Goal: Answer question/provide support

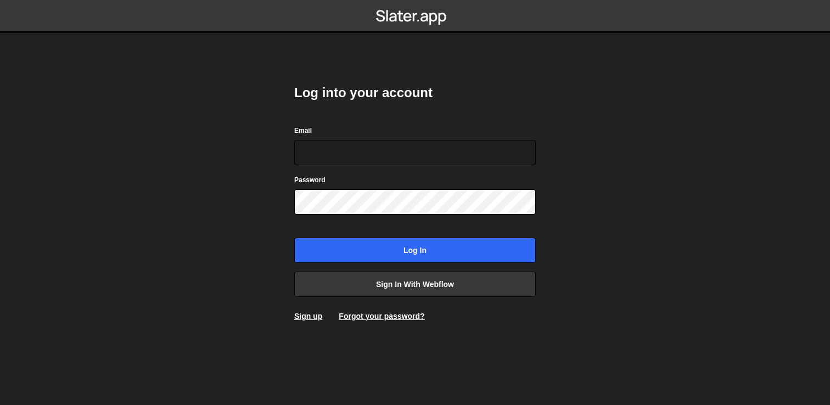
click at [415, 0] on com-1password-button at bounding box center [415, 0] width 0 height 0
click at [427, 152] on input "Email" at bounding box center [414, 152] width 241 height 25
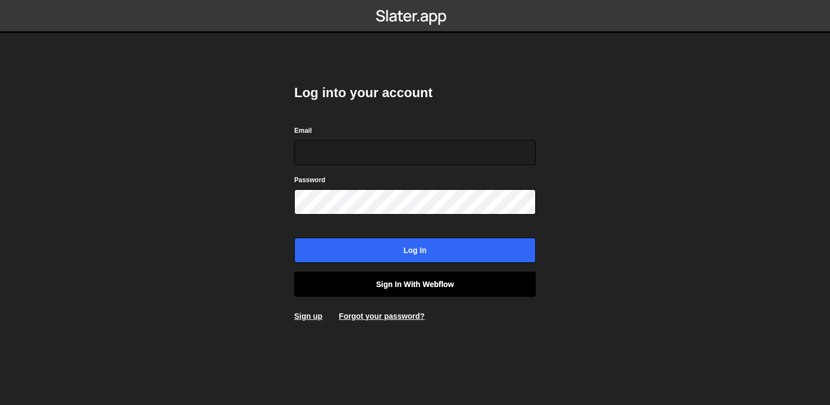
click at [398, 287] on link "Sign in with Webflow" at bounding box center [414, 284] width 241 height 25
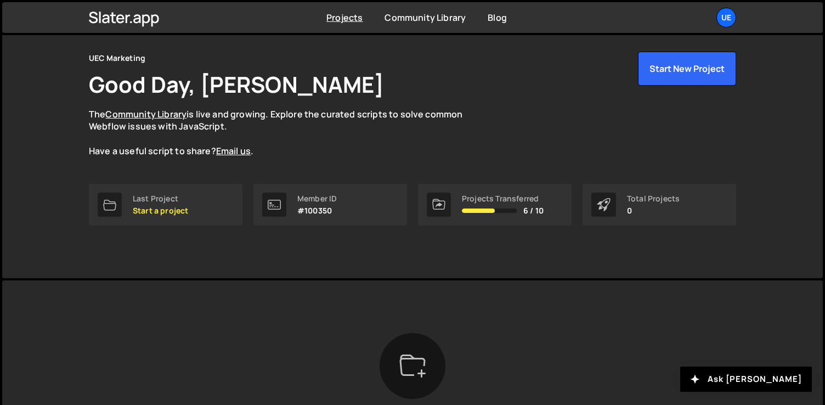
scroll to position [20, 0]
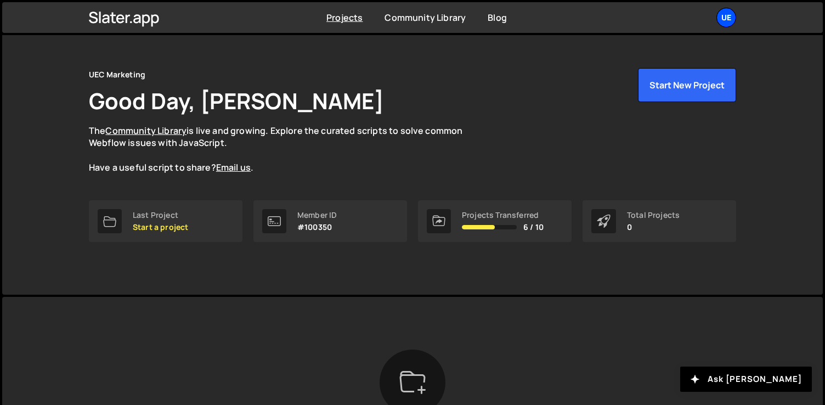
click at [726, 17] on div "UE" at bounding box center [727, 18] width 20 height 20
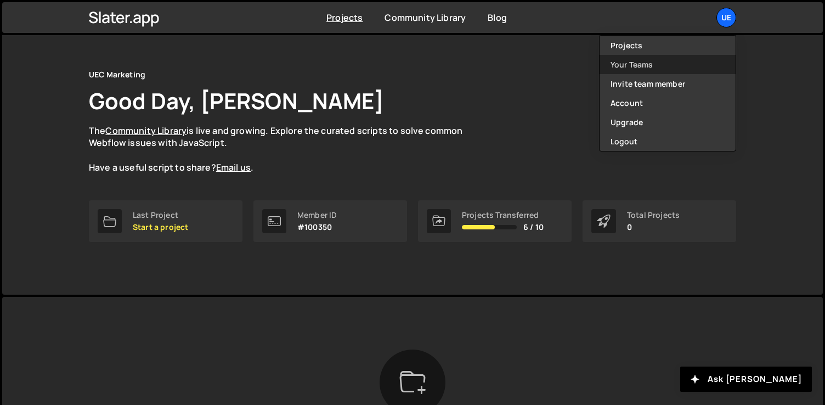
click at [635, 63] on link "Your Teams" at bounding box center [668, 64] width 136 height 19
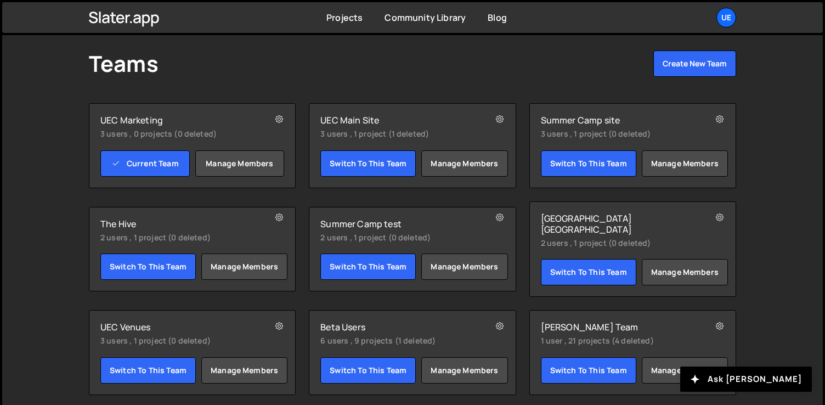
scroll to position [46, 0]
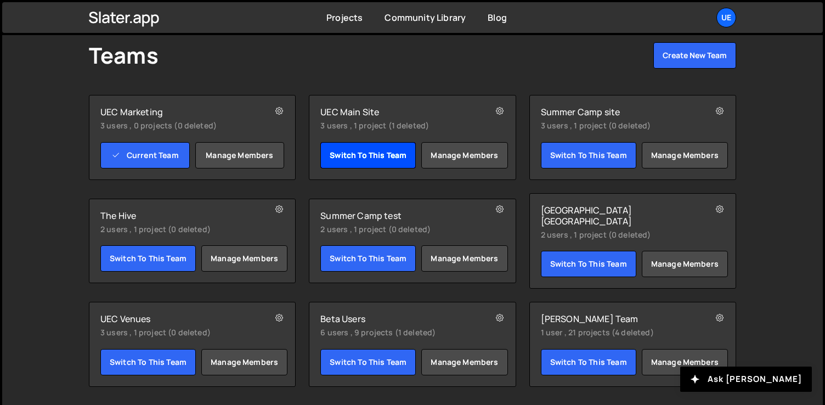
click at [368, 155] on link "Switch to this team" at bounding box center [367, 155] width 95 height 26
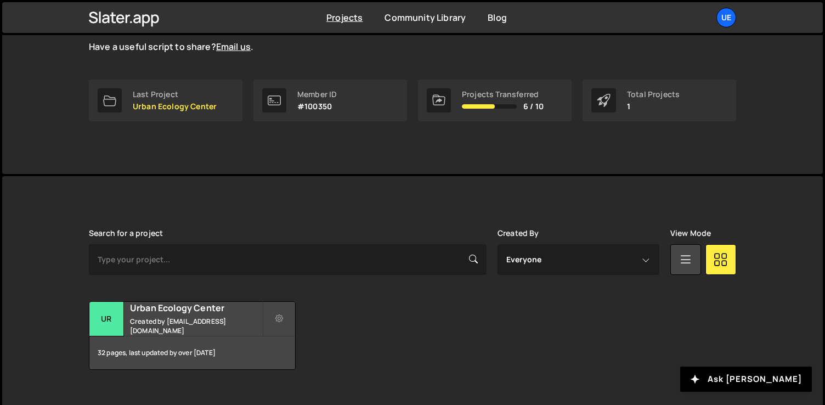
scroll to position [160, 0]
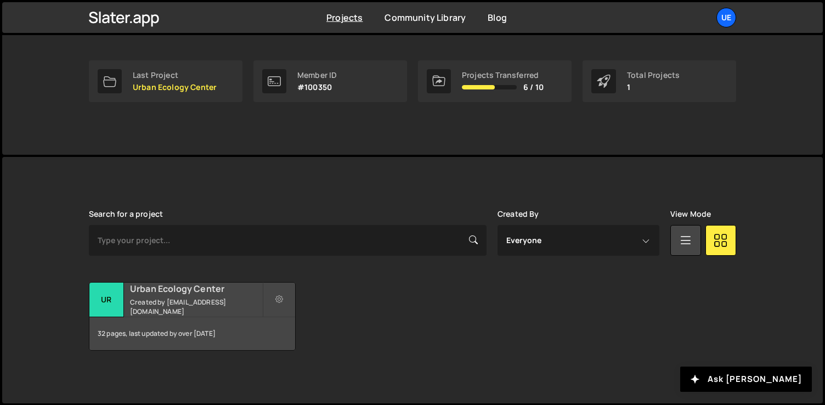
click at [160, 300] on small "Created by cbuhk@urbanecologycenter.org" at bounding box center [196, 306] width 132 height 19
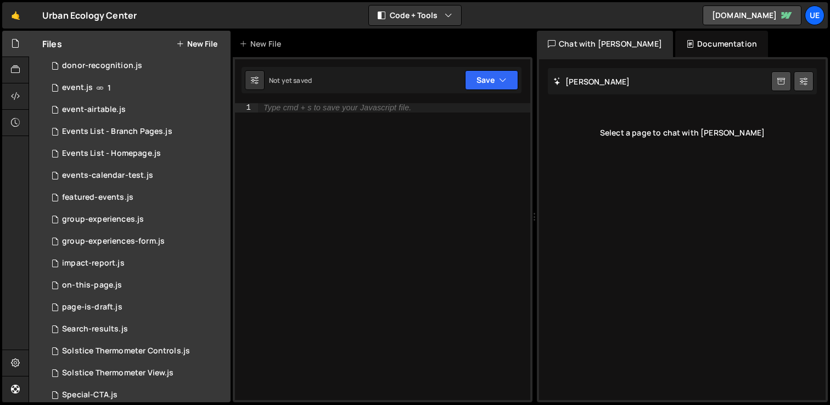
scroll to position [207, 0]
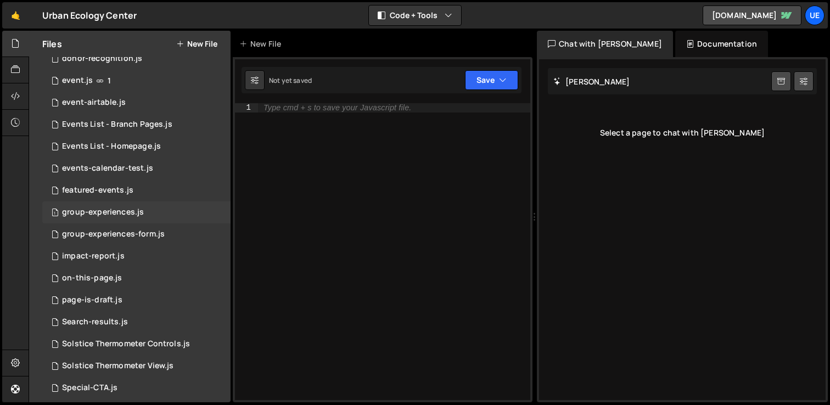
click at [81, 216] on div "group-experiences.js" at bounding box center [103, 212] width 82 height 10
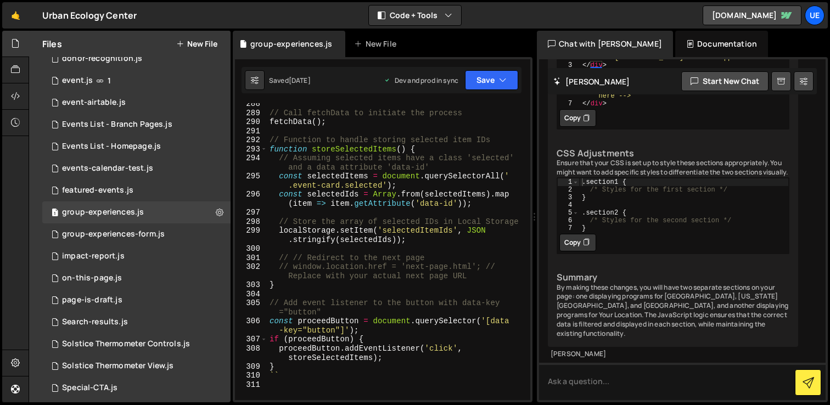
scroll to position [3341, 0]
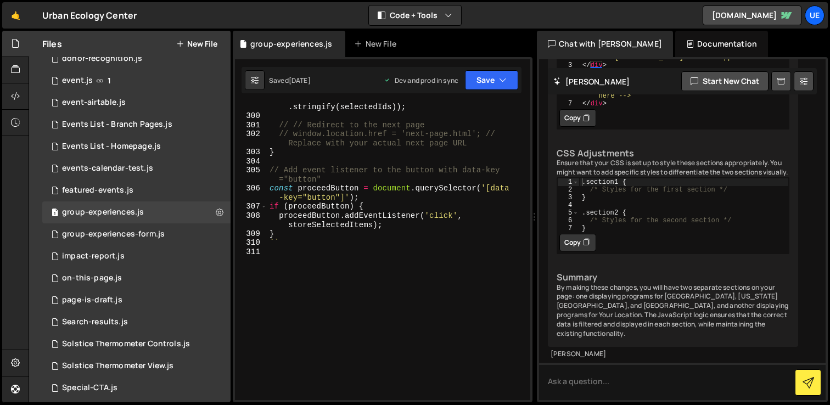
click at [403, 283] on div "localStorage . setItem ( 'selectedItemIds' , JSON . stringify ( selectedIds )) …" at bounding box center [396, 255] width 258 height 324
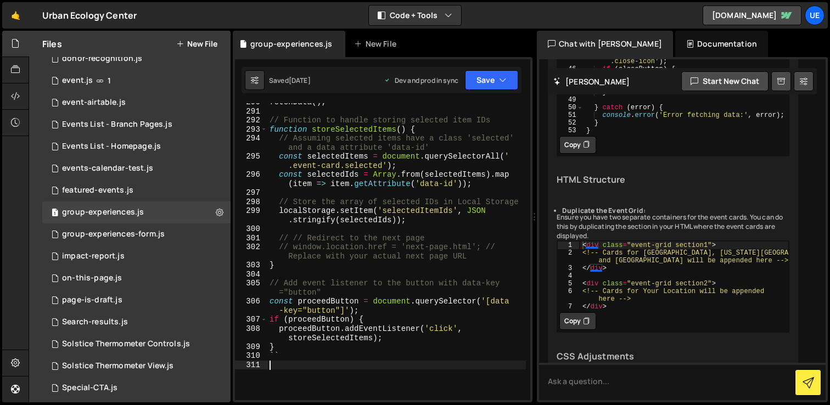
scroll to position [79607, 0]
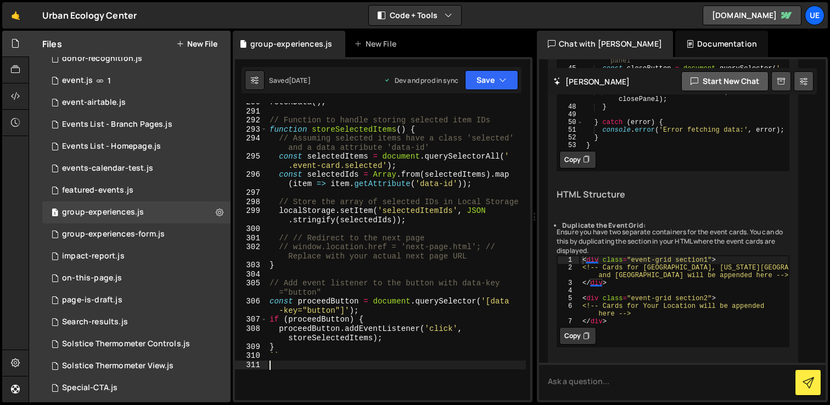
click at [718, 86] on button "Start new chat" at bounding box center [724, 81] width 87 height 20
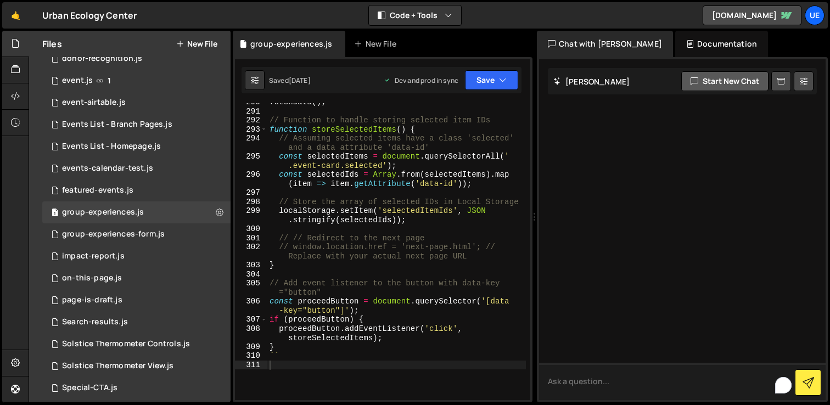
scroll to position [0, 0]
click at [808, 81] on button at bounding box center [803, 81] width 20 height 20
select select "chat"
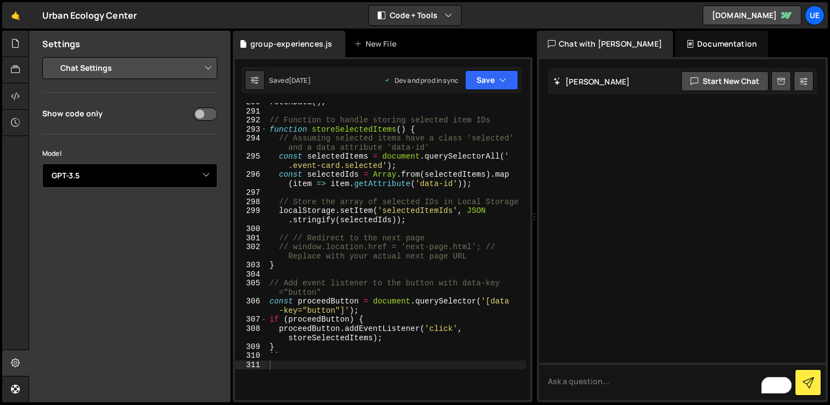
click at [134, 179] on select "Select Model GPT-3.5 GPT-4o mini GPT-4o (Pro) GPT-4.1 (Pro)" at bounding box center [129, 175] width 175 height 24
select select "gpt-4.1"
click at [168, 68] on select "Project Settings Code Editor Settings Chat Settings" at bounding box center [132, 68] width 161 height 24
click at [587, 114] on div at bounding box center [682, 229] width 286 height 341
click at [783, 82] on icon at bounding box center [781, 81] width 8 height 10
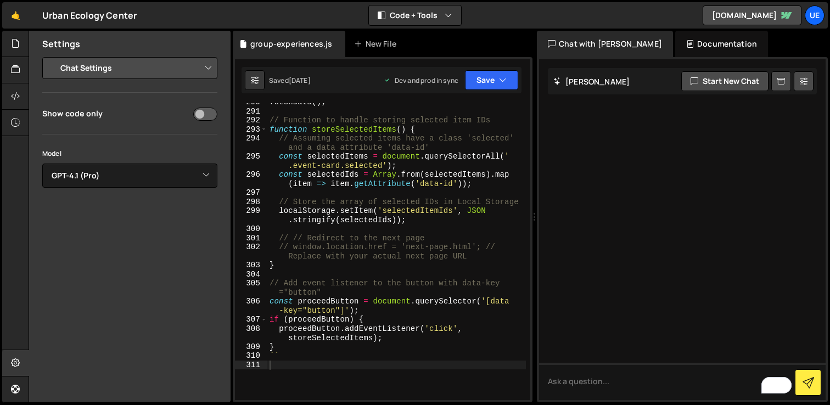
click at [464, 265] on div "fetchData ( ) ; // Function to handle storing selected item IDs function storeS…" at bounding box center [396, 255] width 258 height 315
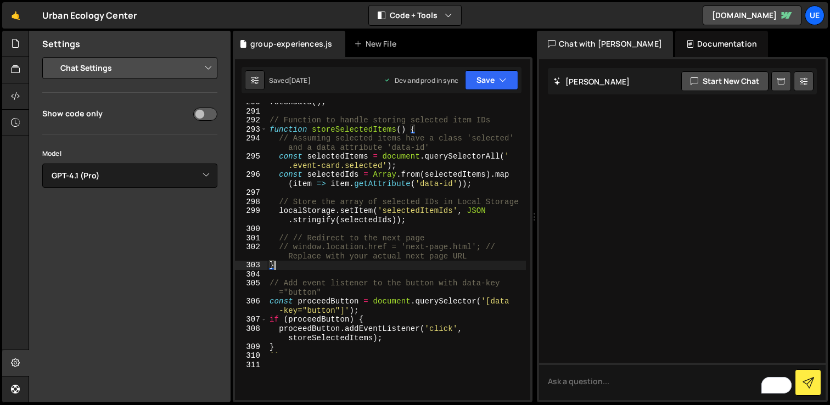
type textarea "``"
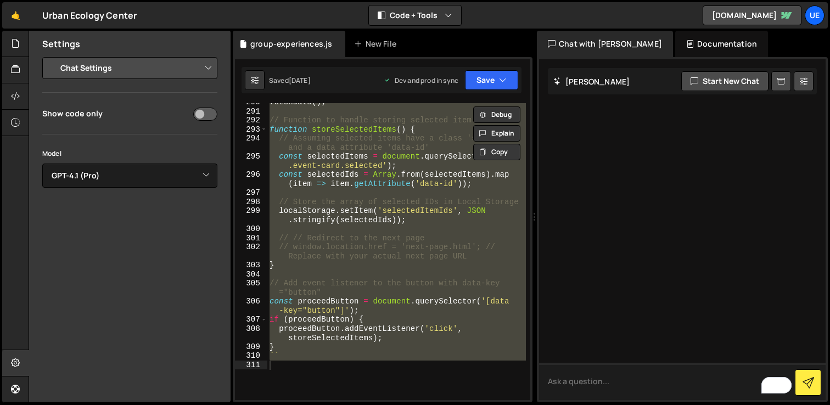
click at [620, 391] on textarea "To enrich screen reader interactions, please activate Accessibility in Grammarl…" at bounding box center [682, 381] width 286 height 37
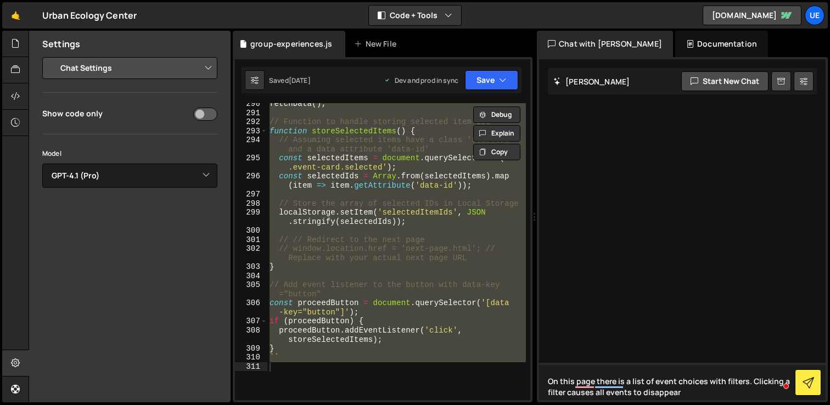
scroll to position [3227, 0]
click at [692, 392] on textarea "On this page there is a list of event choices with filters. Clicking a filter c…" at bounding box center [682, 381] width 286 height 37
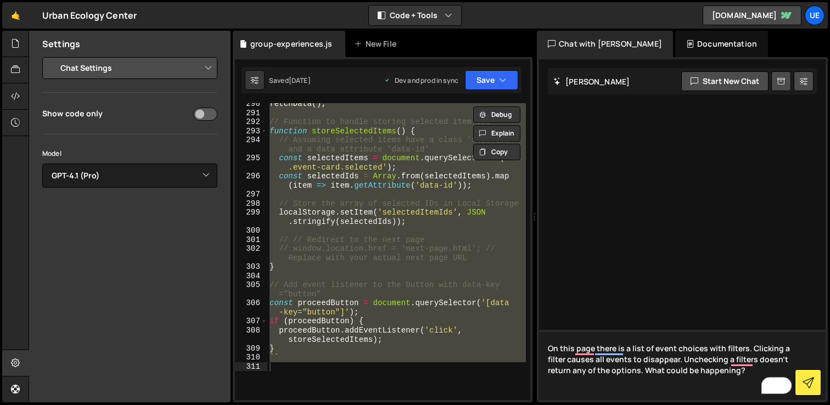
click at [578, 393] on textarea "On this page there is a list of event choices with filters. Clicking a filter c…" at bounding box center [682, 365] width 286 height 70
paste textarea "const riveURL = "[URL][DOMAIN_NAME]"; const attributeKeys = ['title', 'duration…"
type textarea "On this page there is a list of event choices with filters. Clicking a filter c…"
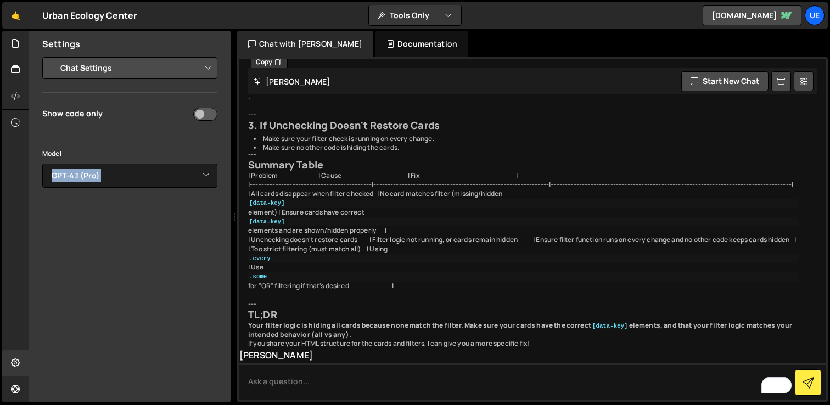
scroll to position [4786, 0]
drag, startPoint x: 532, startPoint y: 216, endPoint x: 205, endPoint y: 211, distance: 327.0
click at [205, 211] on div "Files New File Javascript files 4 404-fox.js 0 3 404-report.js 0 1 a-Rive Check…" at bounding box center [429, 217] width 801 height 372
click at [12, 366] on icon at bounding box center [15, 363] width 9 height 12
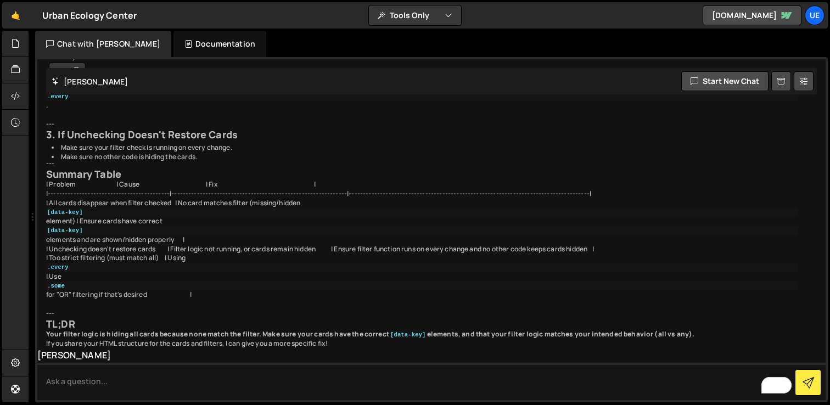
scroll to position [4744, 0]
click at [428, 18] on button "Tools Only" at bounding box center [415, 15] width 92 height 20
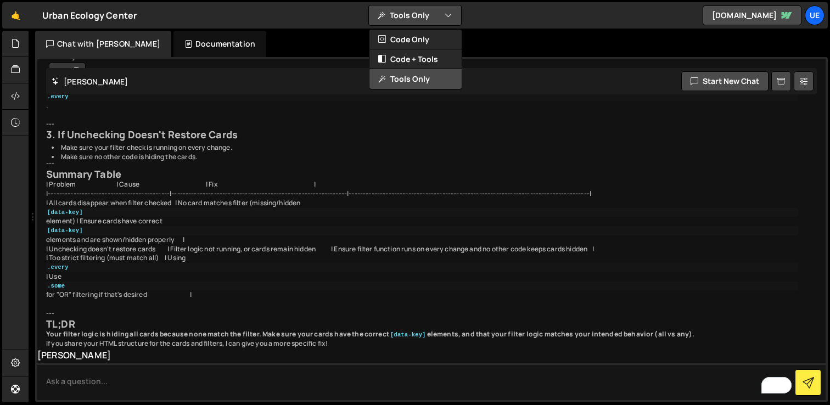
click at [415, 76] on button "Tools Only" at bounding box center [415, 79] width 92 height 20
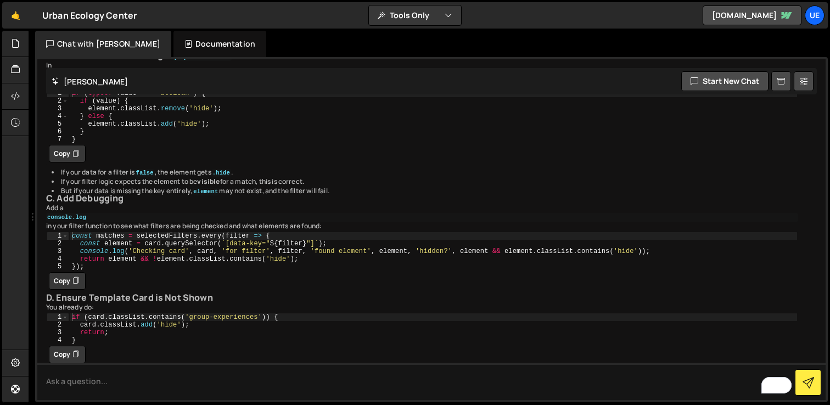
scroll to position [3631, 0]
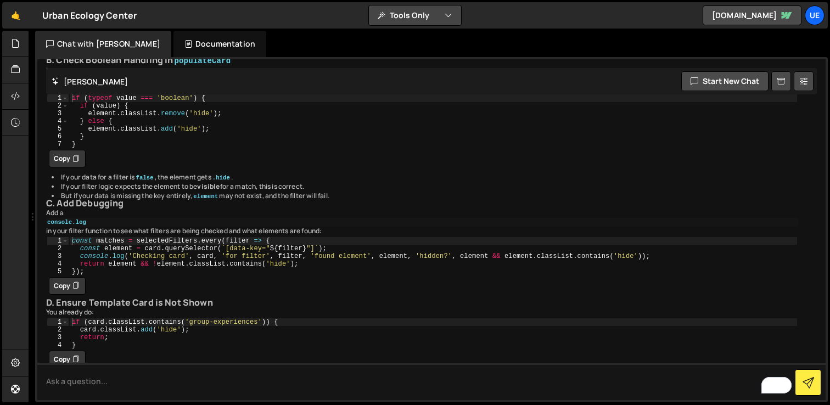
click at [422, 15] on button "Tools Only" at bounding box center [415, 15] width 92 height 20
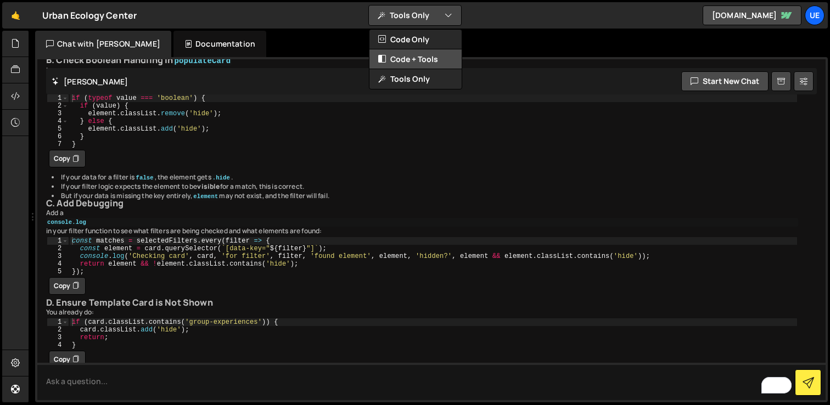
click at [401, 60] on button "Code + Tools" at bounding box center [415, 59] width 92 height 20
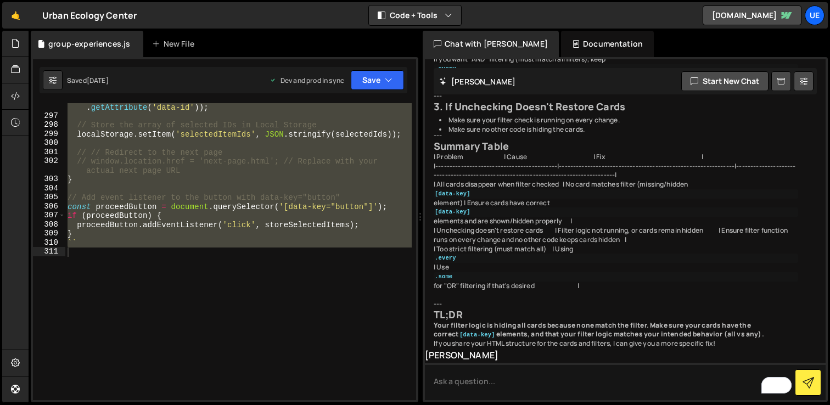
scroll to position [4935, 0]
click at [512, 391] on textarea "To enrich screen reader interactions, please activate Accessibility in Grammarl…" at bounding box center [625, 381] width 401 height 37
paste textarea "<body data-new-gr-c-s-check-loaded="14.1248.0" data-gr-ext-installed=""><div cl…"
type textarea "Here is the full HTML: <body data-new-gr-c-s-check-loaded="14.1248.0" data-gr-e…"
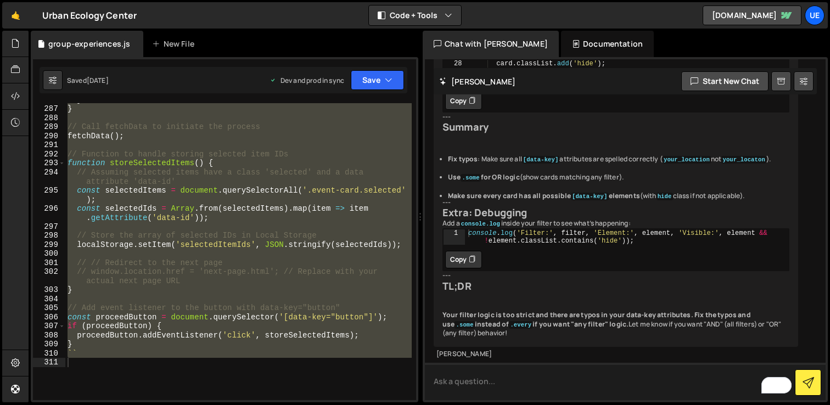
scroll to position [13002, 0]
click at [799, 81] on button at bounding box center [803, 81] width 20 height 20
select select "chat"
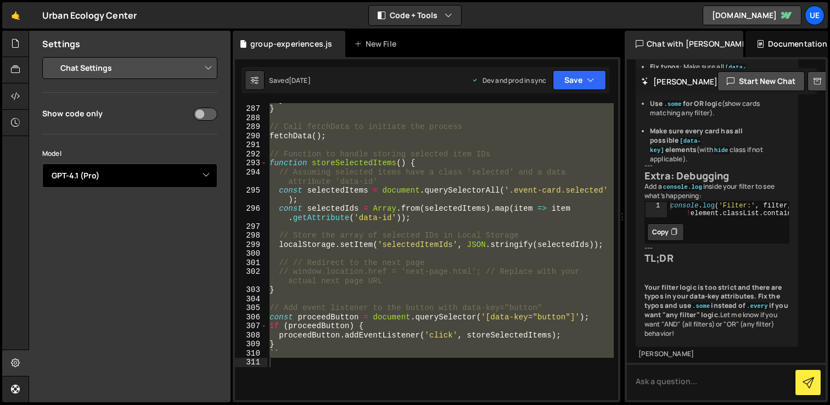
scroll to position [13694, 0]
click at [134, 179] on select "Select Model GPT-3.5 GPT-4o mini GPT-4o (Pro) GPT-4.1 (Pro)" at bounding box center [129, 175] width 175 height 24
select select "gpt-4o"
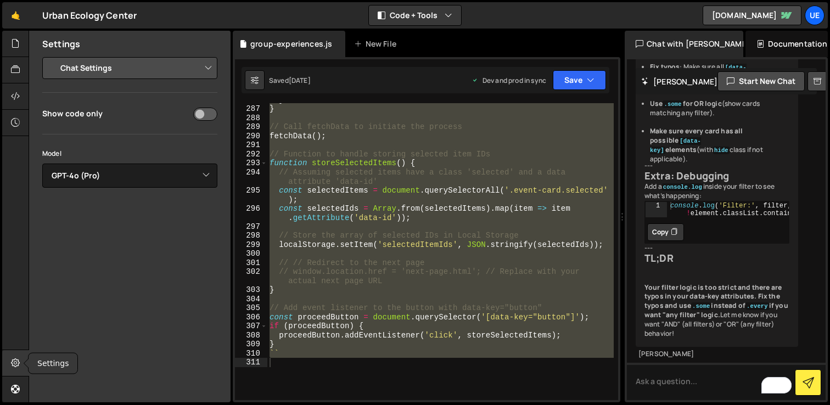
click at [14, 363] on icon at bounding box center [15, 363] width 9 height 12
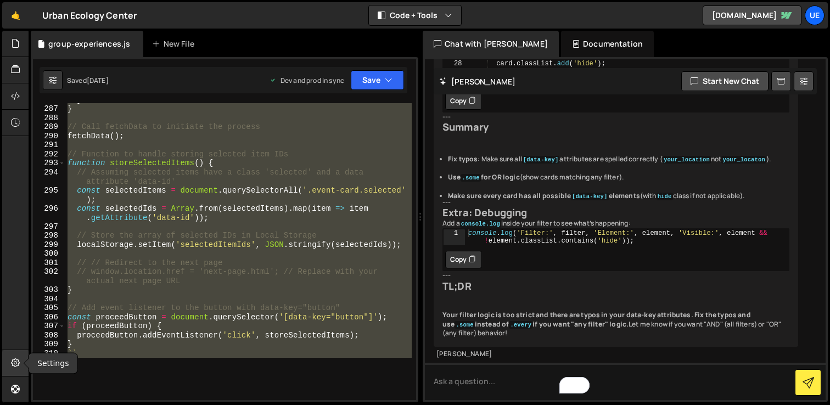
scroll to position [13002, 0]
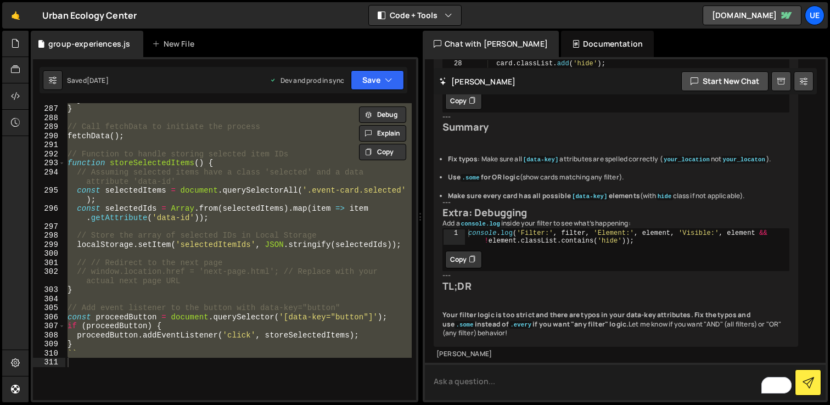
click at [471, 379] on textarea "To enrich screen reader interactions, please activate Accessibility in Grammarl…" at bounding box center [625, 381] width 401 height 37
type textarea "This was working as expected until recently. What could have caused the change ?"
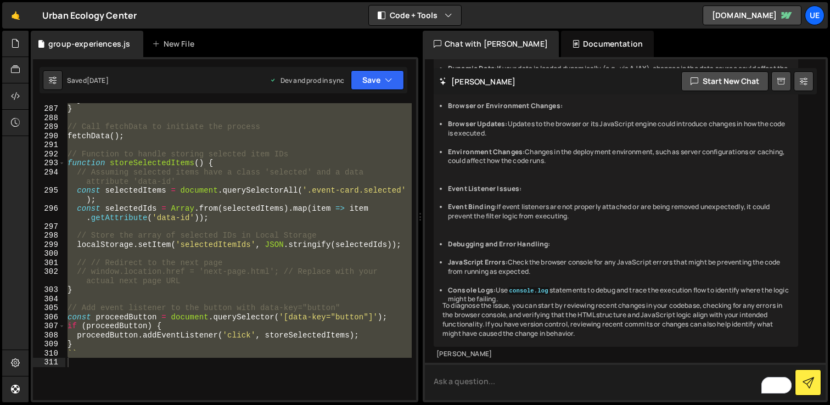
scroll to position [13686, 0]
click at [328, 347] on div "} } // Call fetchData to initiate the process fetchData ( ) ; // Function to ha…" at bounding box center [238, 251] width 346 height 297
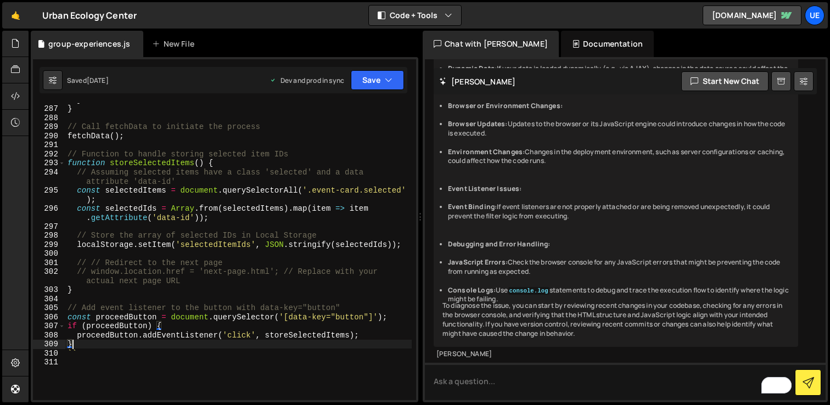
type textarea "``"
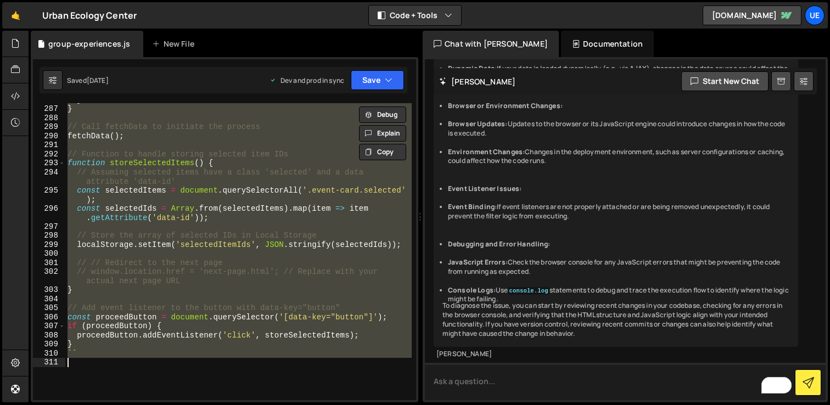
click at [500, 382] on textarea "To enrich screen reader interactions, please activate Accessibility in Grammarl…" at bounding box center [625, 381] width 401 height 37
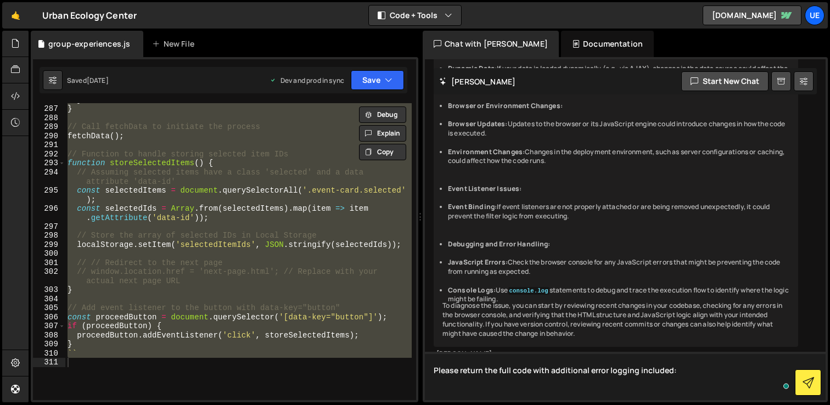
paste textarea "const riveURL = "[URL][DOMAIN_NAME]"; const attributeKeys = ['title', 'duration…"
type textarea "Please return the full code with additional error logging included: const riveU…"
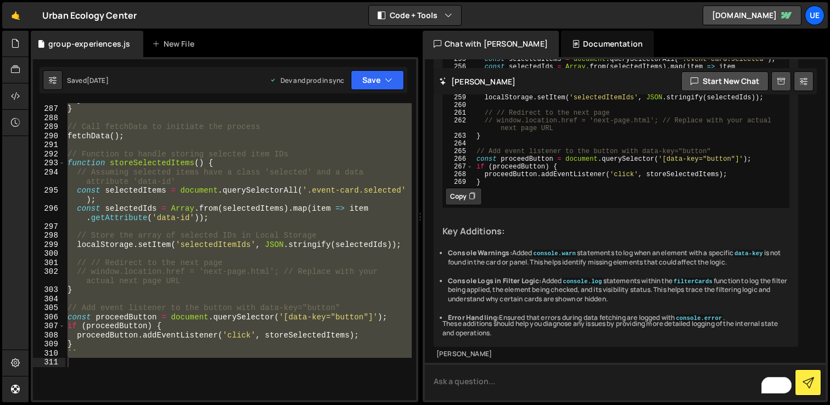
scroll to position [19021, 0]
click at [456, 188] on button "Copy" at bounding box center [463, 197] width 37 height 18
click at [101, 308] on div "} } // Call fetchData to initiate the process fetchData ( ) ; // Function to ha…" at bounding box center [238, 251] width 346 height 297
type textarea "// ``"
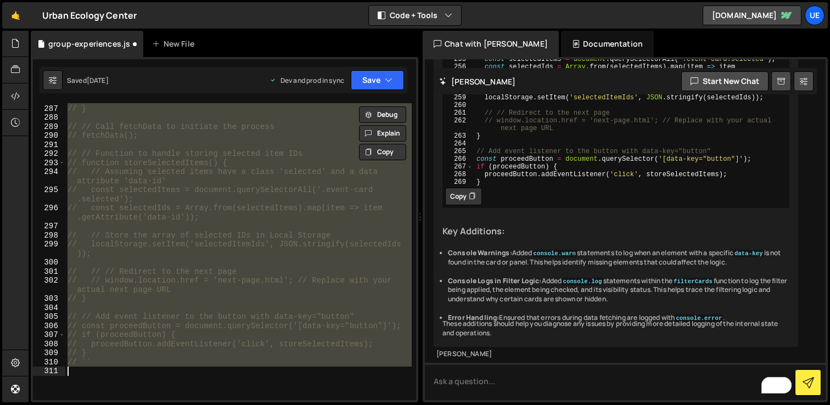
click at [113, 385] on div "// } // } // // Call fetchData to initiate the process // fetchData(); // // Fu…" at bounding box center [238, 251] width 346 height 297
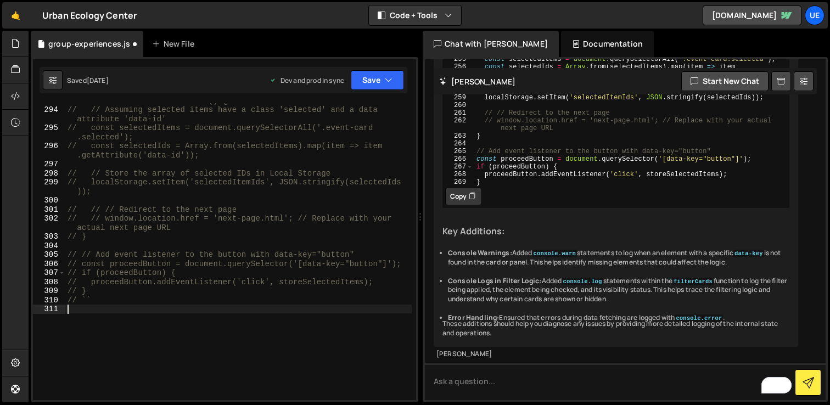
scroll to position [2895, 0]
paste textarea "}"
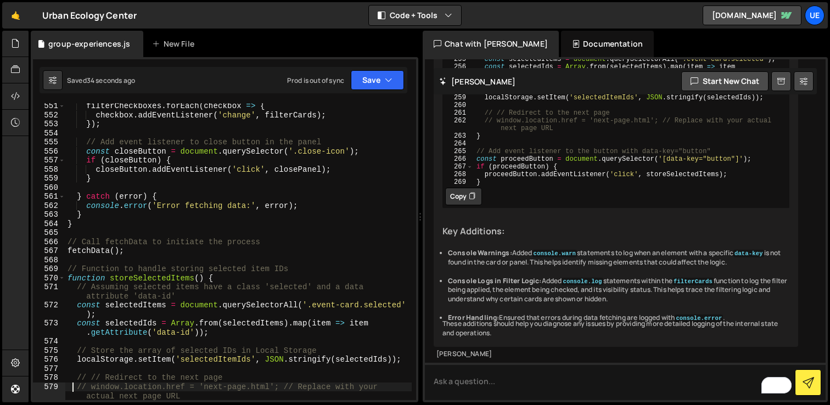
scroll to position [0, 0]
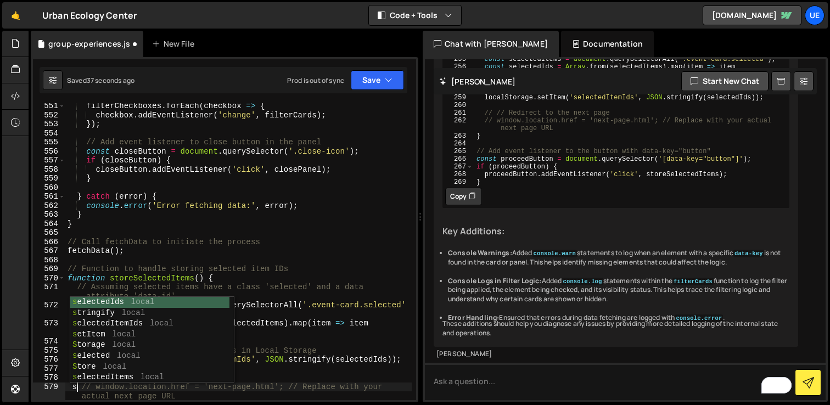
click at [257, 383] on div "filterCheckboxes . forEach ( checkbox => { checkbox . addEventListener ( 'chang…" at bounding box center [238, 258] width 346 height 315
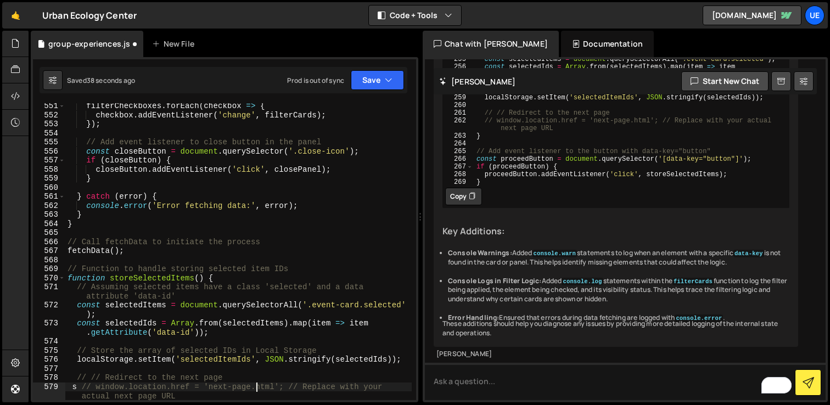
type textarea "// window.location.href = 'next-page.html'; // Replace with your actual next pa…"
click at [371, 78] on button "Save" at bounding box center [377, 80] width 53 height 20
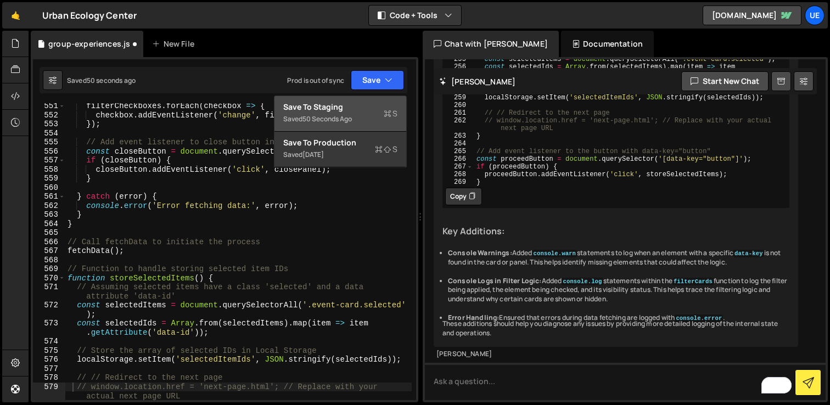
click at [340, 110] on div "Save to Staging S" at bounding box center [340, 106] width 114 height 11
